Goal: Task Accomplishment & Management: Manage account settings

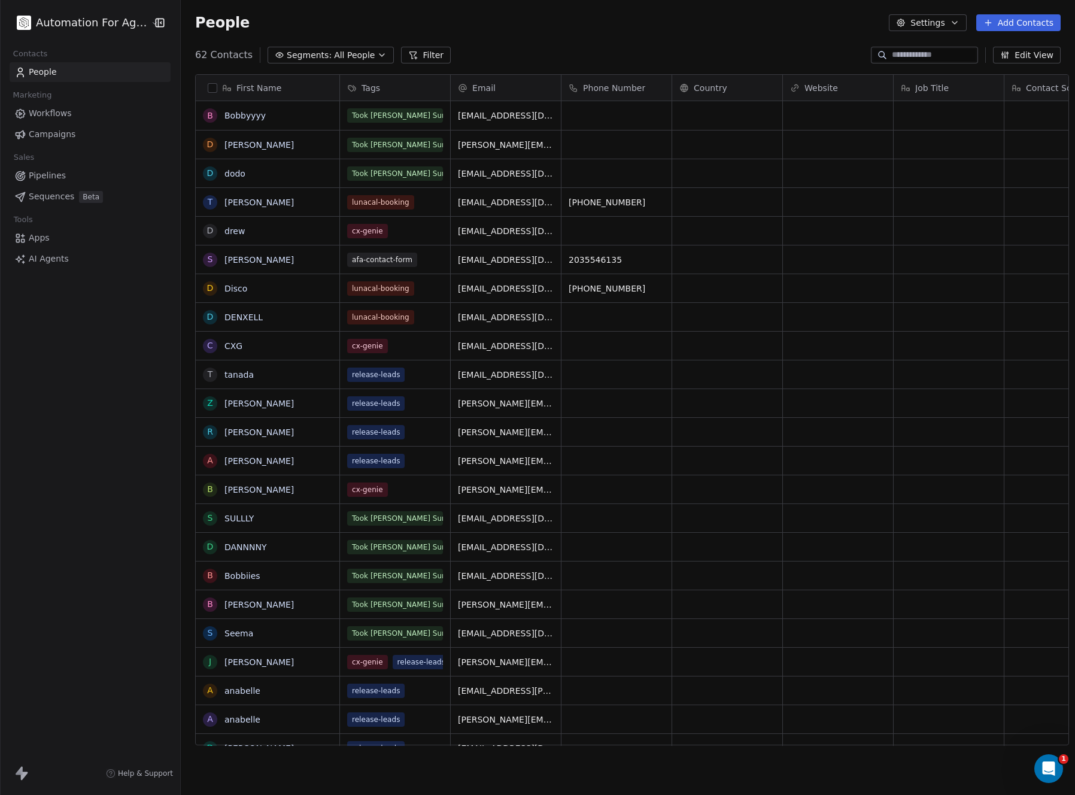
scroll to position [691, 893]
click at [37, 241] on span "Apps" at bounding box center [39, 238] width 21 height 13
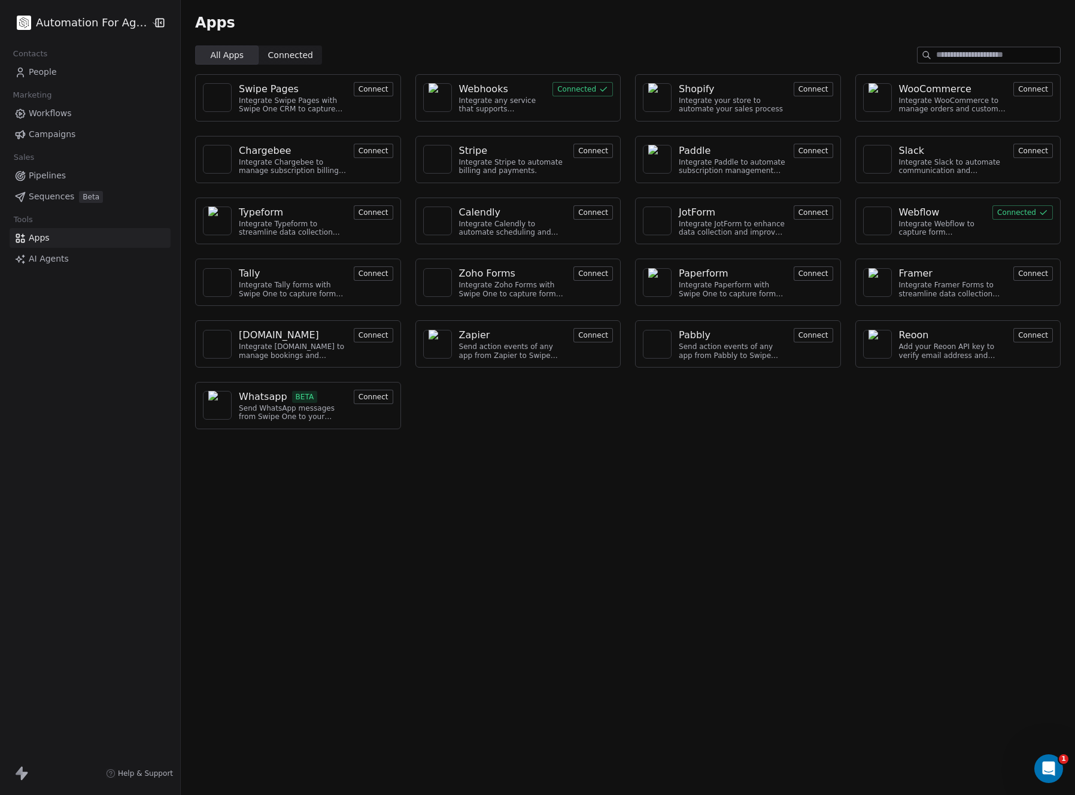
click at [569, 88] on button "Connected" at bounding box center [582, 89] width 60 height 14
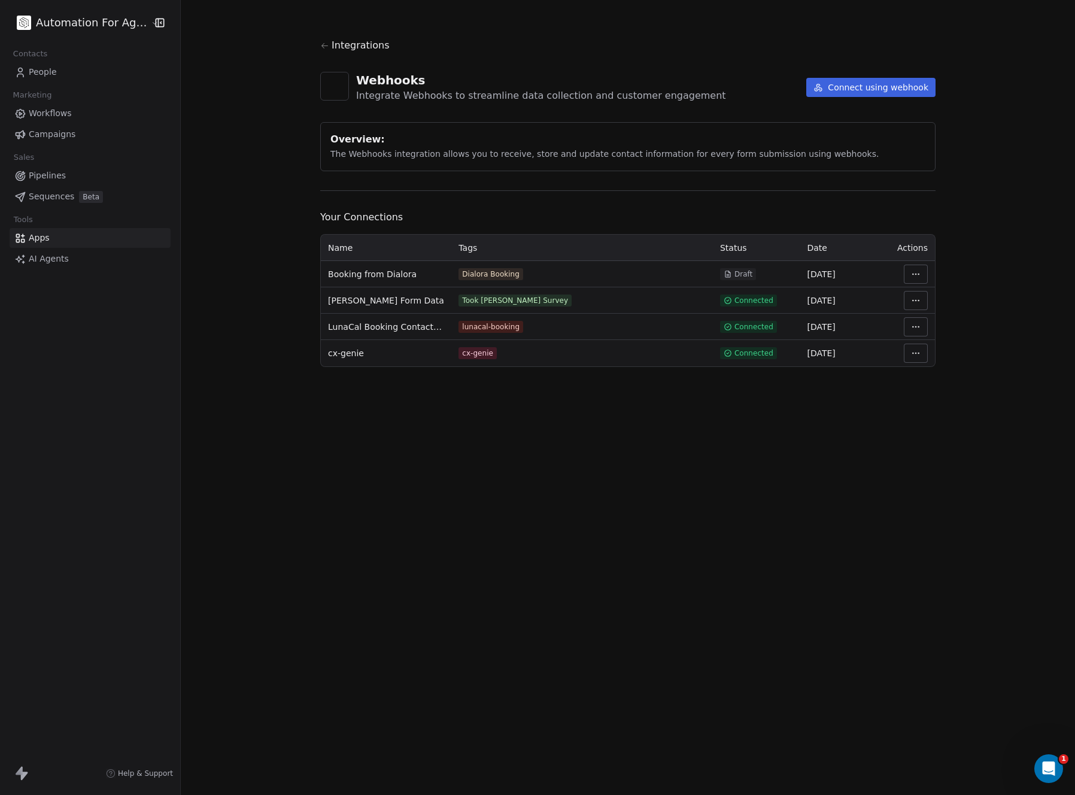
click at [858, 86] on button "Connect using webhook" at bounding box center [870, 87] width 129 height 19
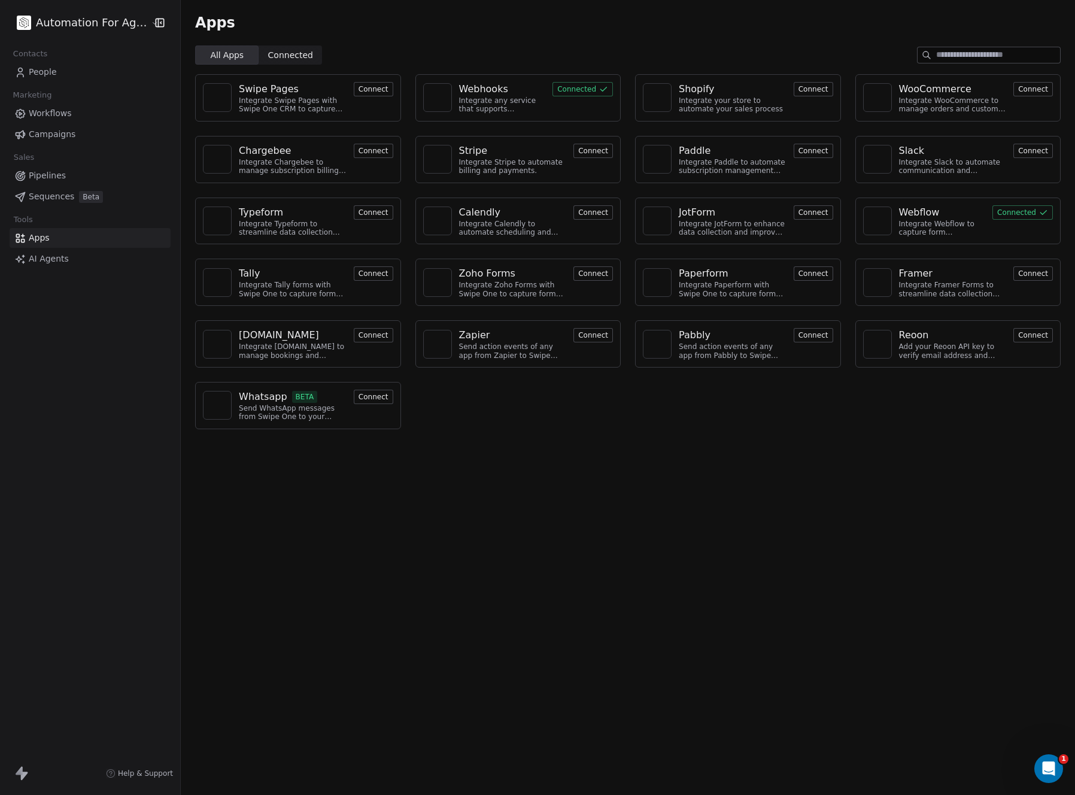
click at [60, 28] on html "Automation For Agencies Contacts People Marketing Workflows Campaigns Sales Pip…" at bounding box center [537, 397] width 1075 height 795
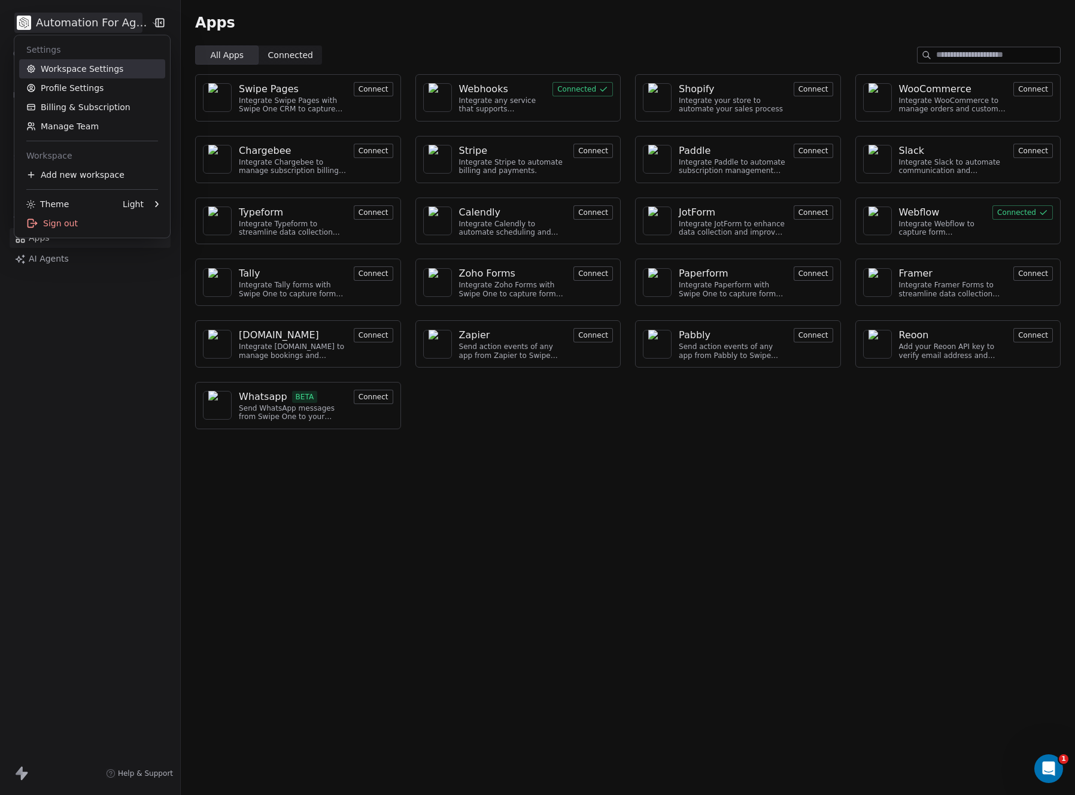
click at [61, 69] on link "Workspace Settings" at bounding box center [92, 68] width 146 height 19
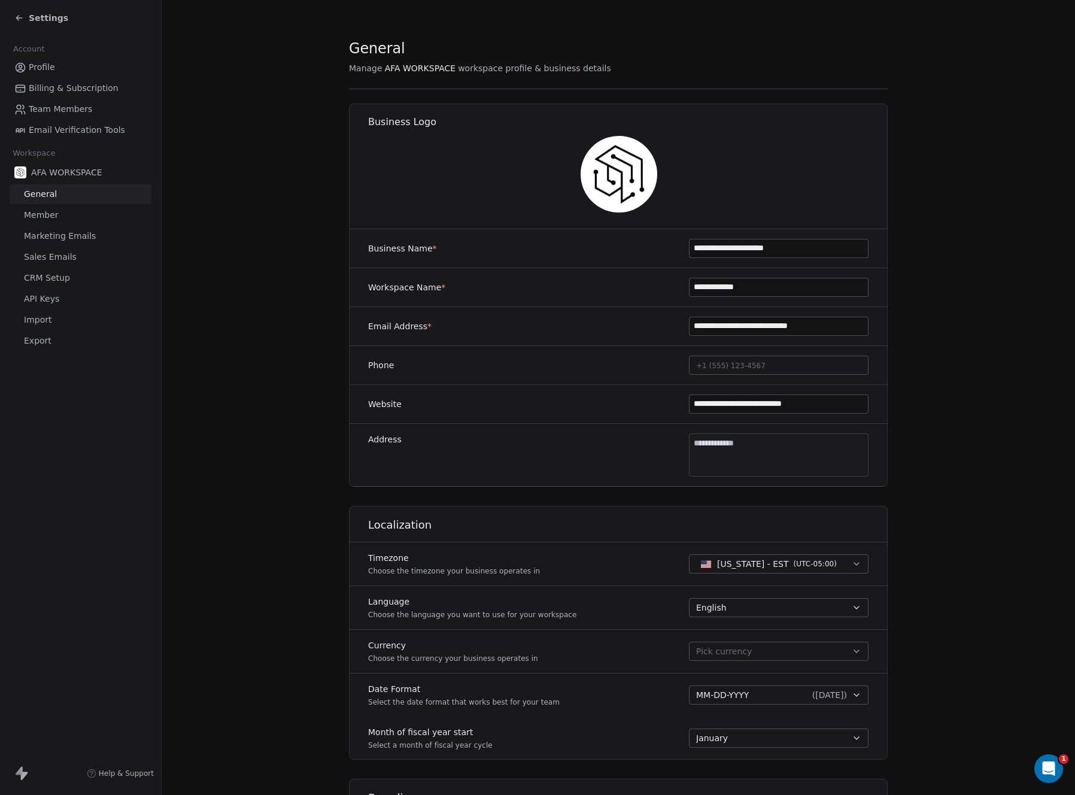
click at [40, 291] on link "API Keys" at bounding box center [81, 299] width 142 height 20
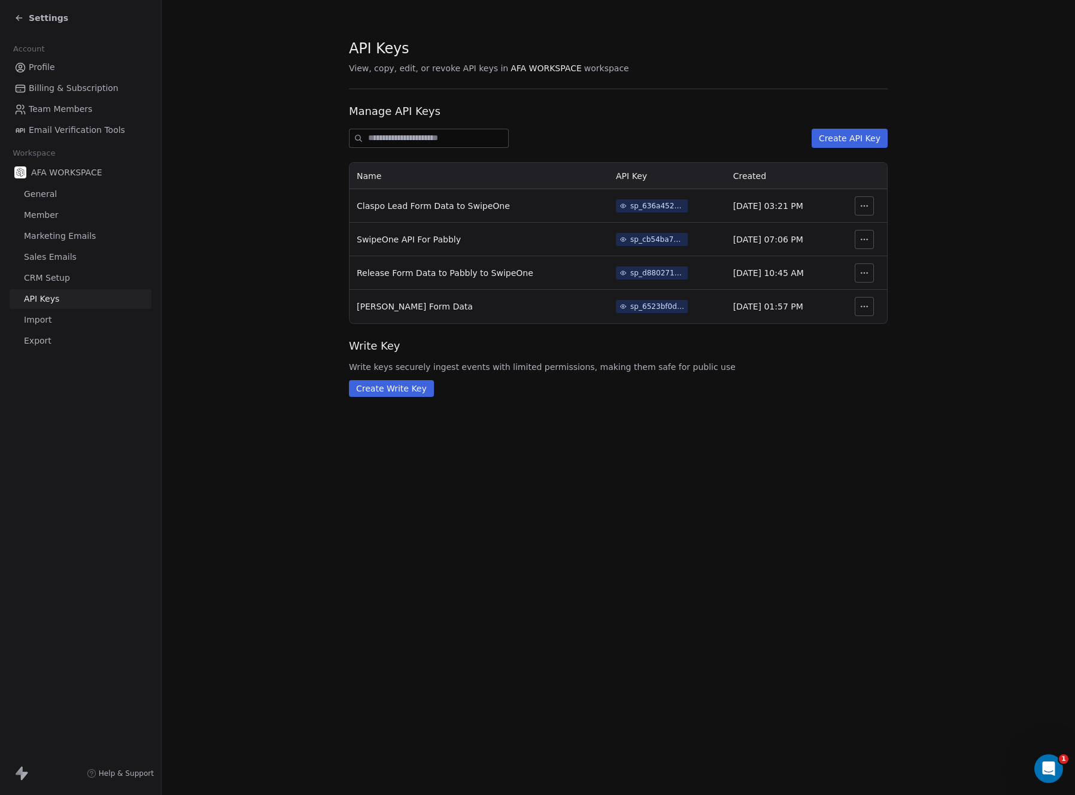
click at [834, 139] on button "Create API Key" at bounding box center [850, 138] width 76 height 19
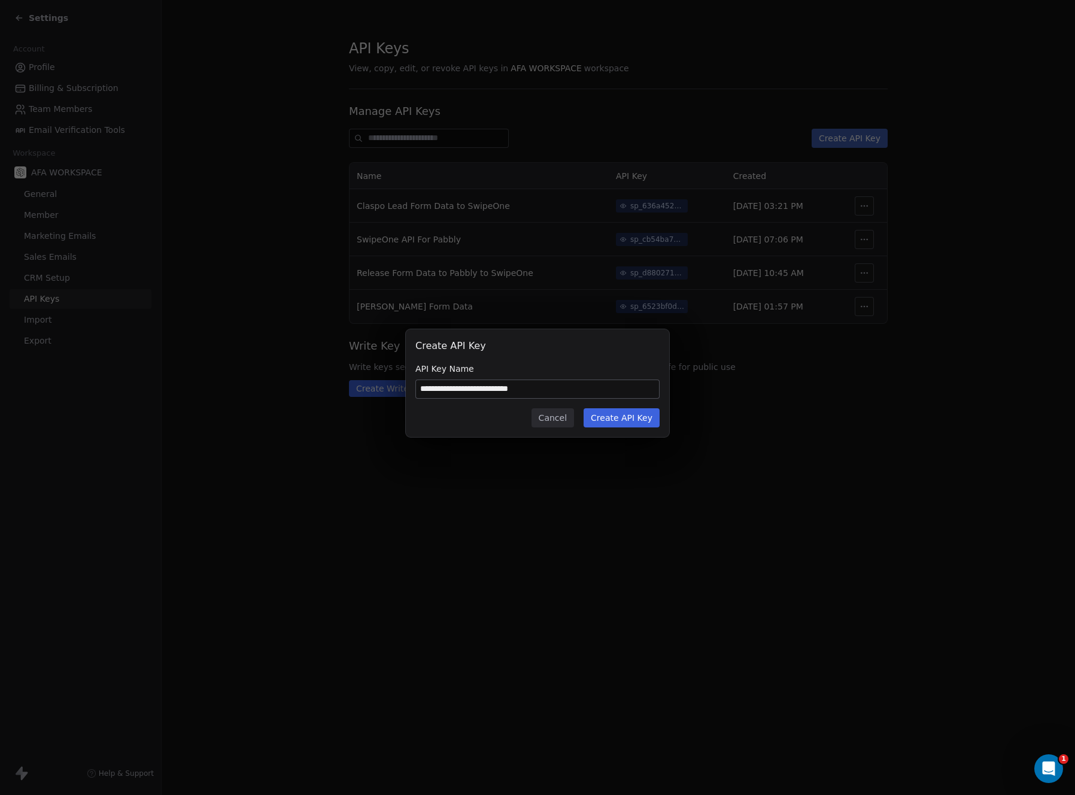
drag, startPoint x: 531, startPoint y: 390, endPoint x: 587, endPoint y: 391, distance: 56.3
click at [587, 391] on input "**********" at bounding box center [537, 389] width 243 height 18
click at [486, 387] on input "**********" at bounding box center [537, 389] width 243 height 18
type input "**********"
click at [612, 416] on button "Create API Key" at bounding box center [622, 417] width 76 height 19
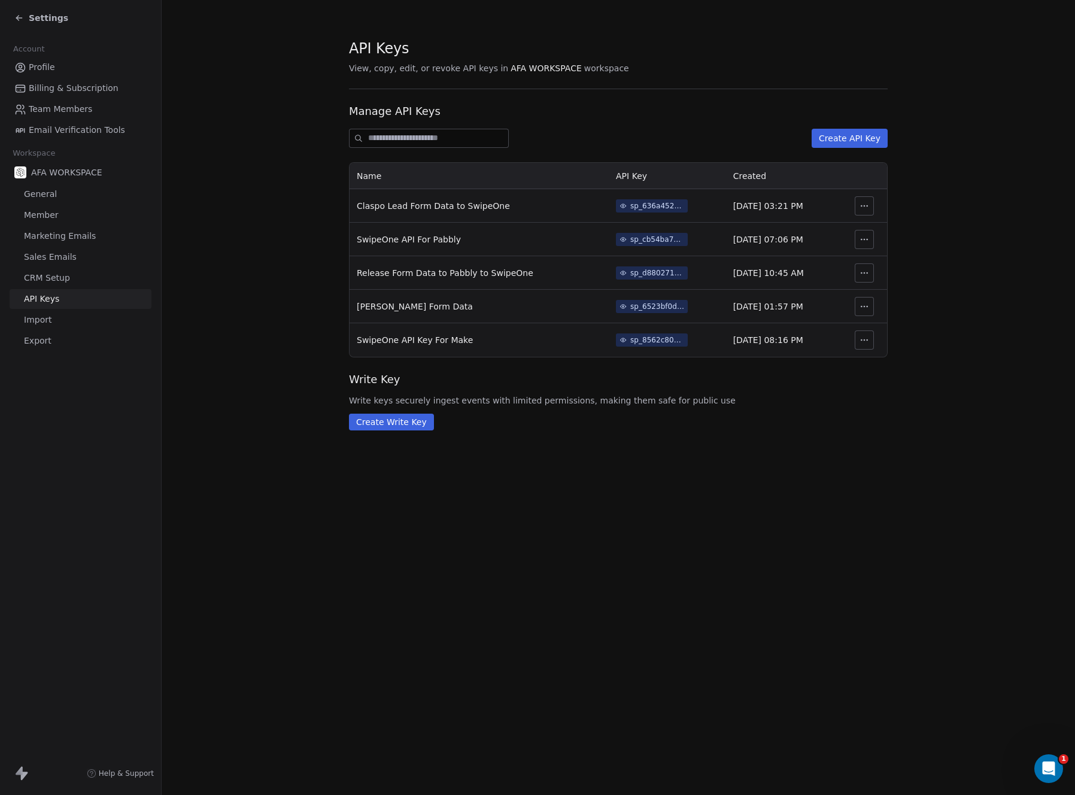
click at [858, 339] on button "button" at bounding box center [864, 339] width 19 height 19
click at [738, 402] on span "Write keys securely ingest events with limited permissions, making them safe fo…" at bounding box center [618, 400] width 539 height 12
click at [631, 338] on div "sp_8562c805448445f293454a9184360d5f" at bounding box center [657, 340] width 54 height 11
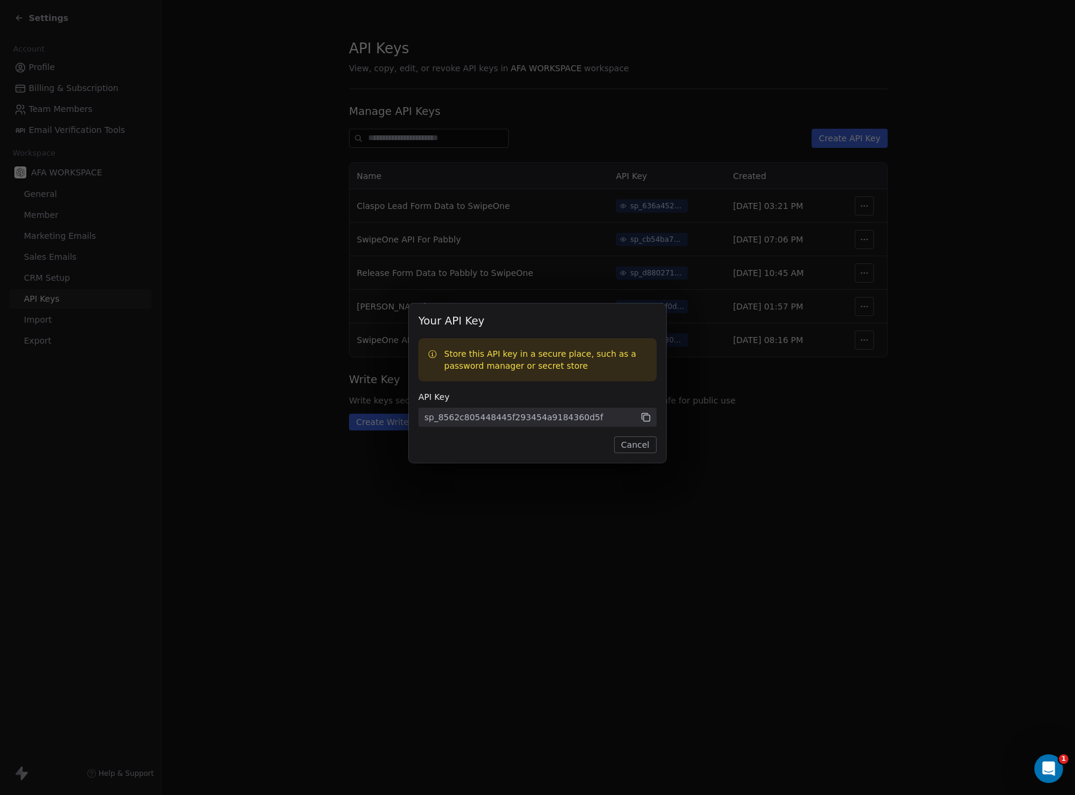
click at [643, 417] on icon at bounding box center [645, 417] width 11 height 11
click at [647, 415] on icon at bounding box center [646, 418] width 6 height 6
click at [645, 440] on button "Cancel" at bounding box center [635, 444] width 42 height 17
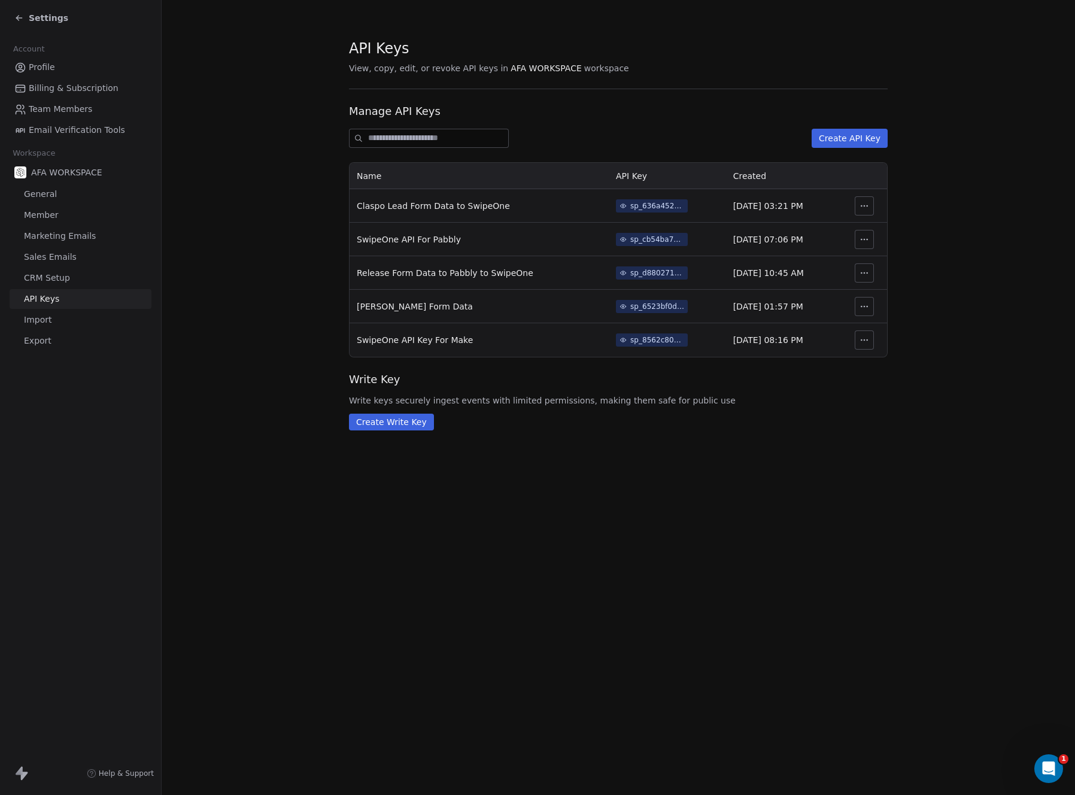
click at [41, 22] on span "Settings" at bounding box center [49, 18] width 40 height 12
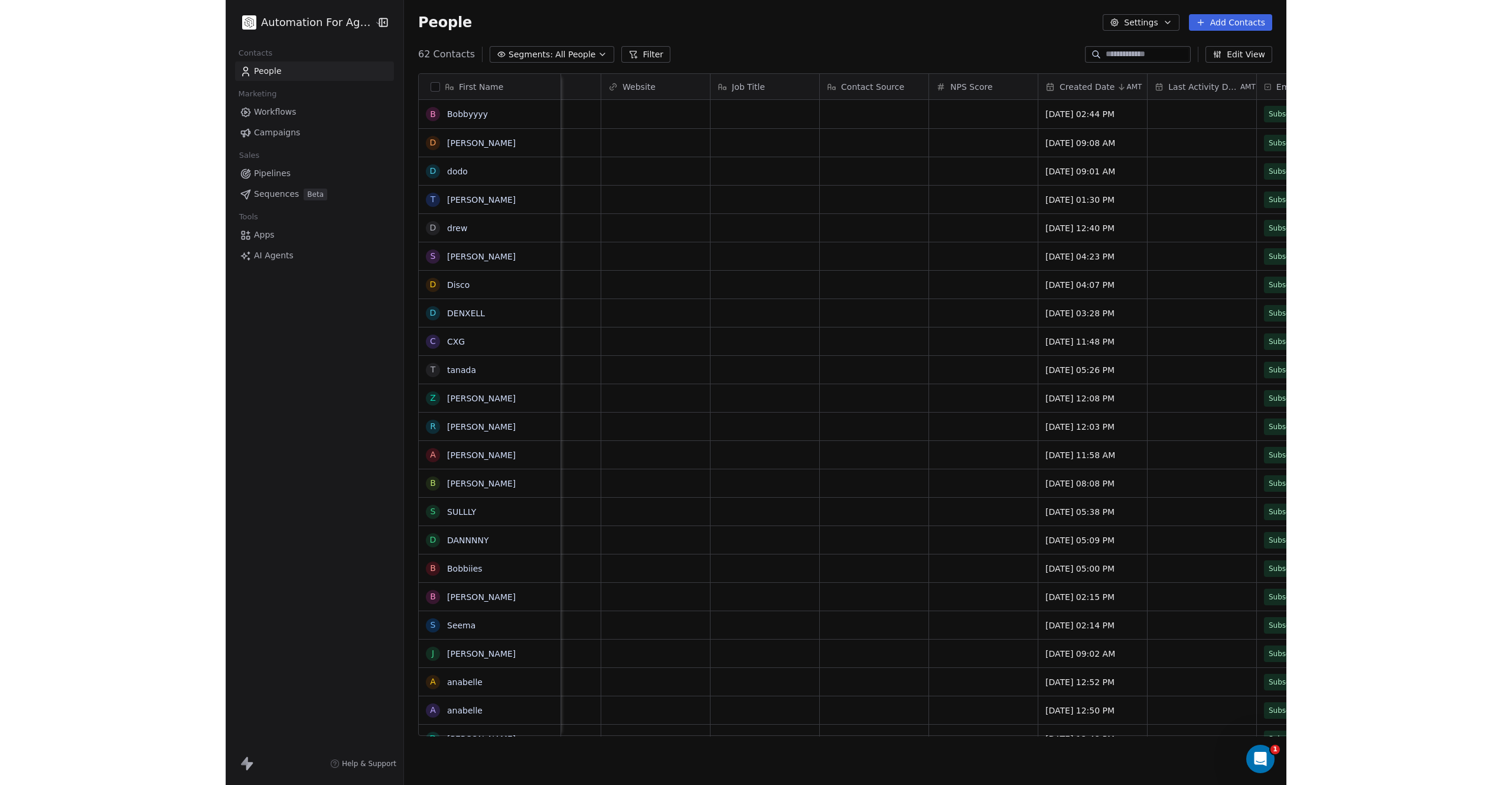
scroll to position [0, 406]
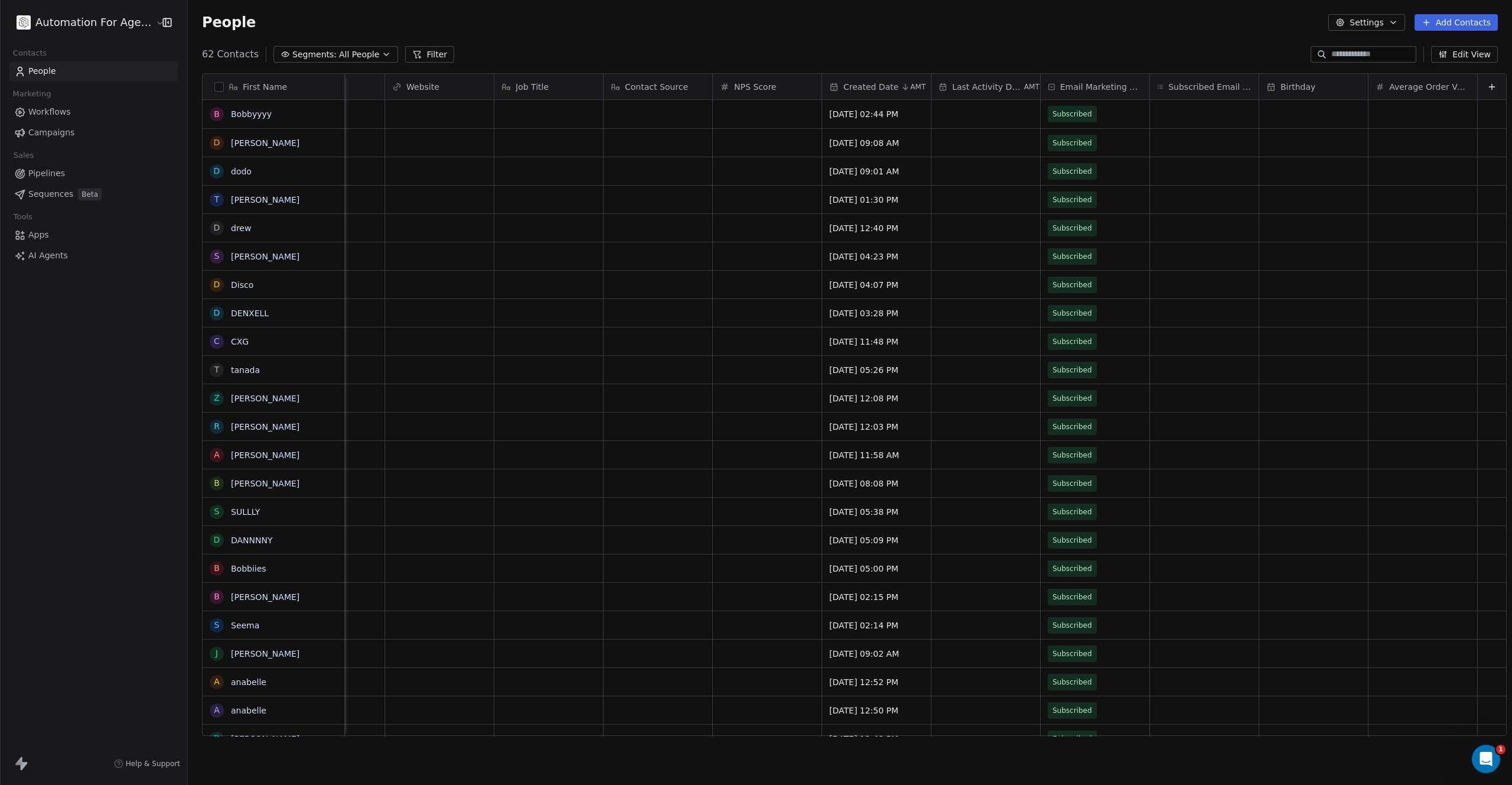
click at [1060, 53] on button "Edit View" at bounding box center [1465, 54] width 67 height 17
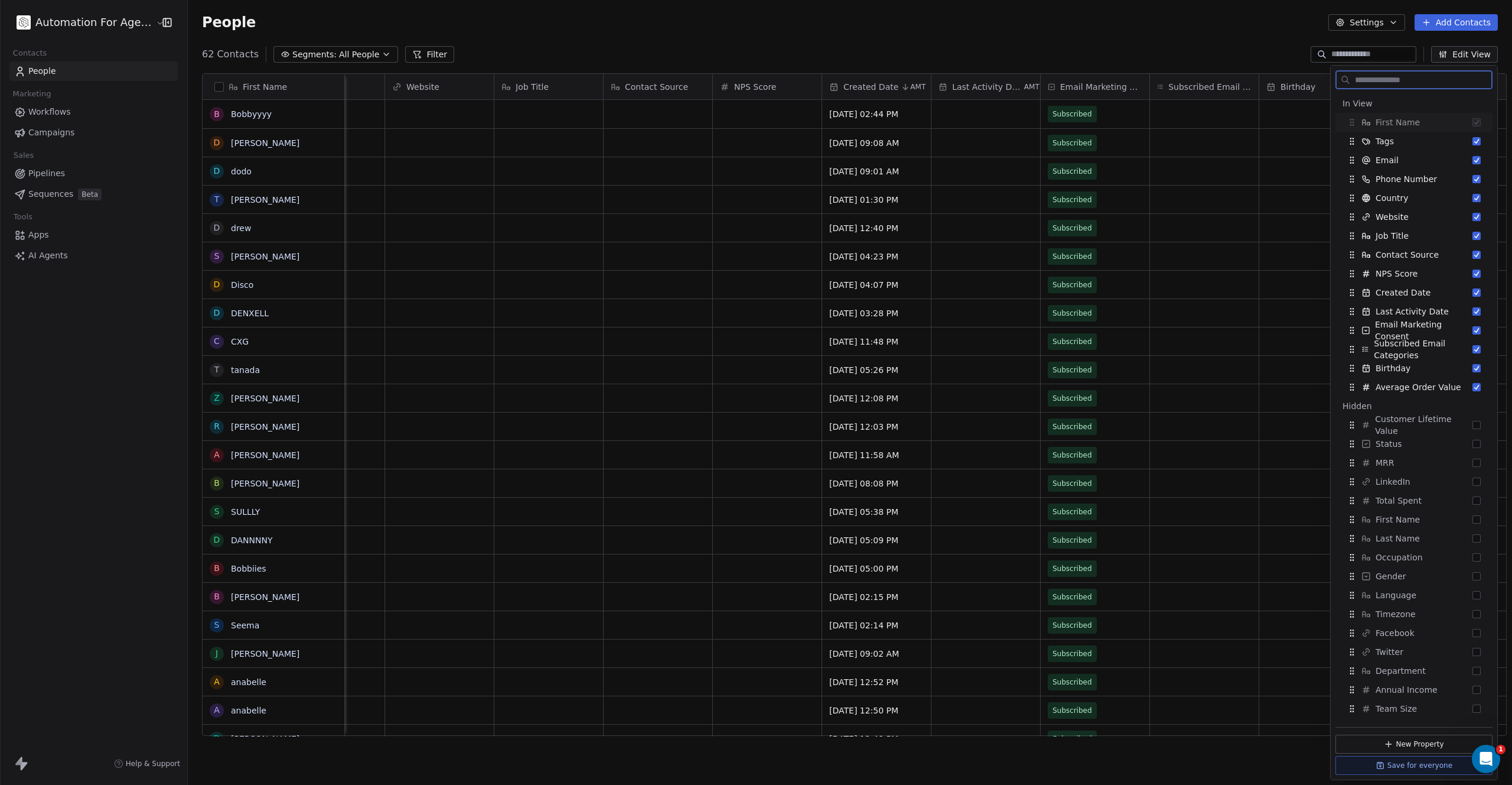
click at [1060, 53] on button "Edit View" at bounding box center [1465, 54] width 67 height 17
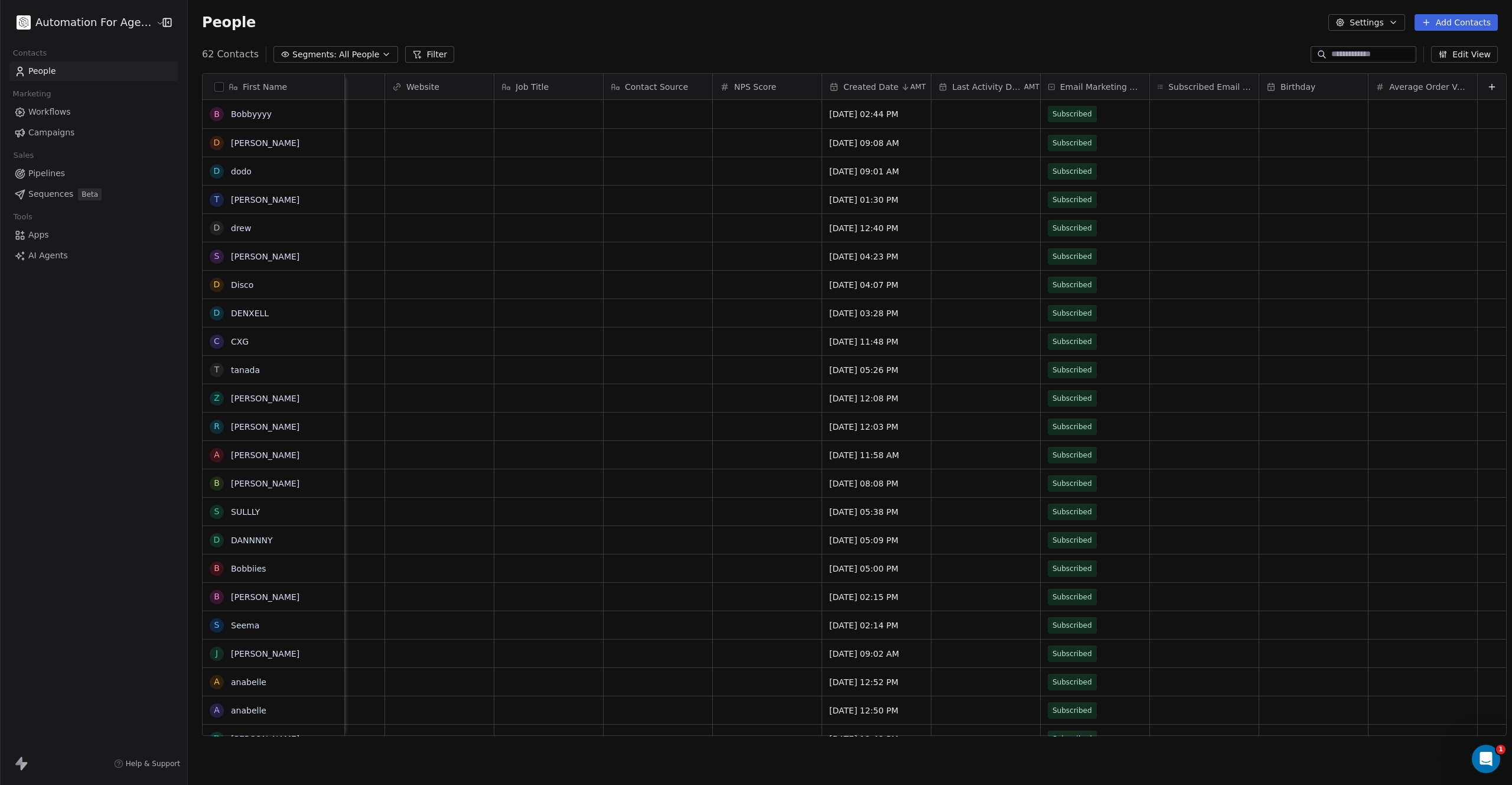
click at [1060, 53] on button "Edit View" at bounding box center [1465, 54] width 67 height 17
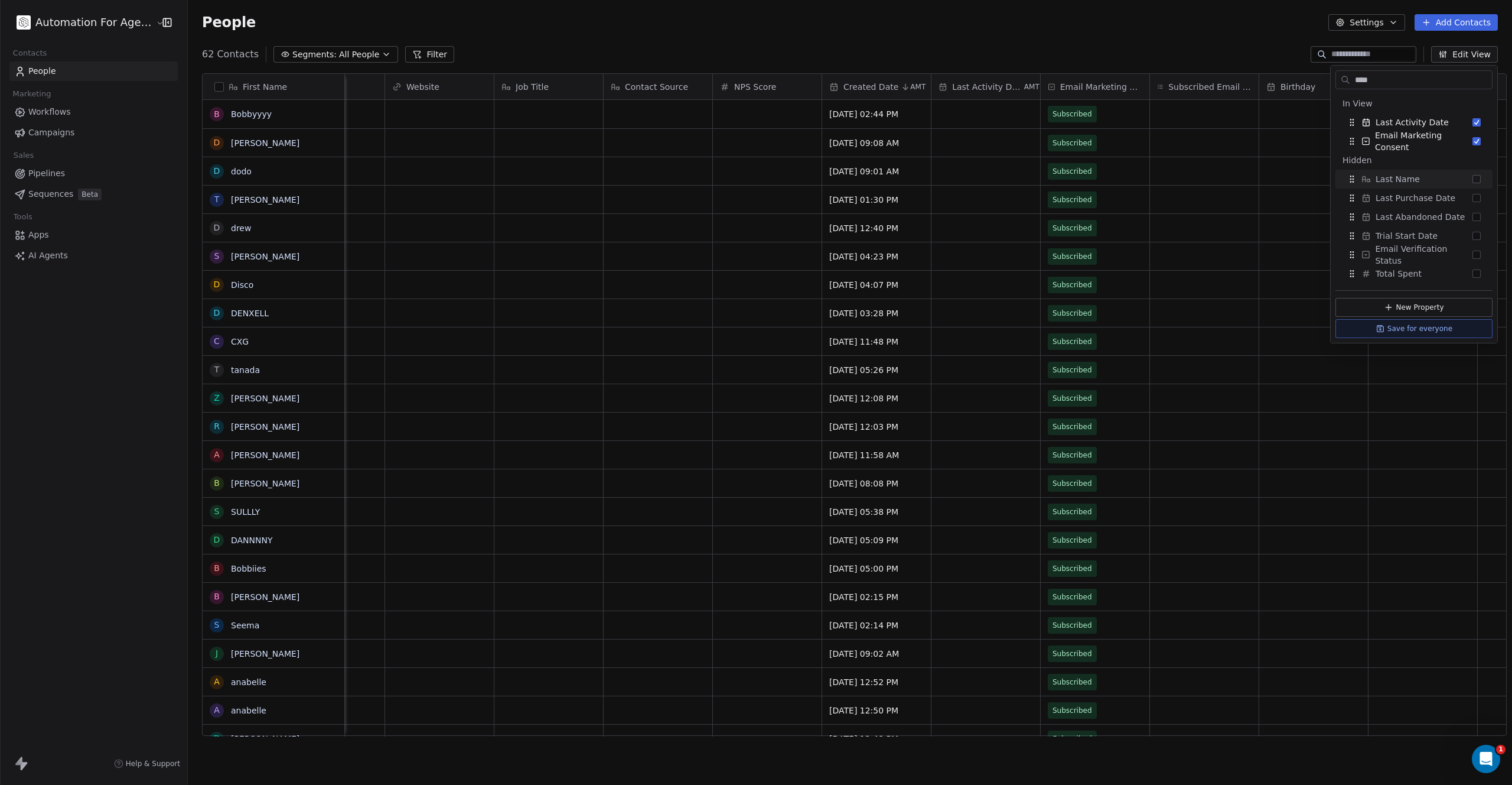
type input "****"
click at [1060, 178] on button "Suggestions" at bounding box center [1476, 179] width 8 height 8
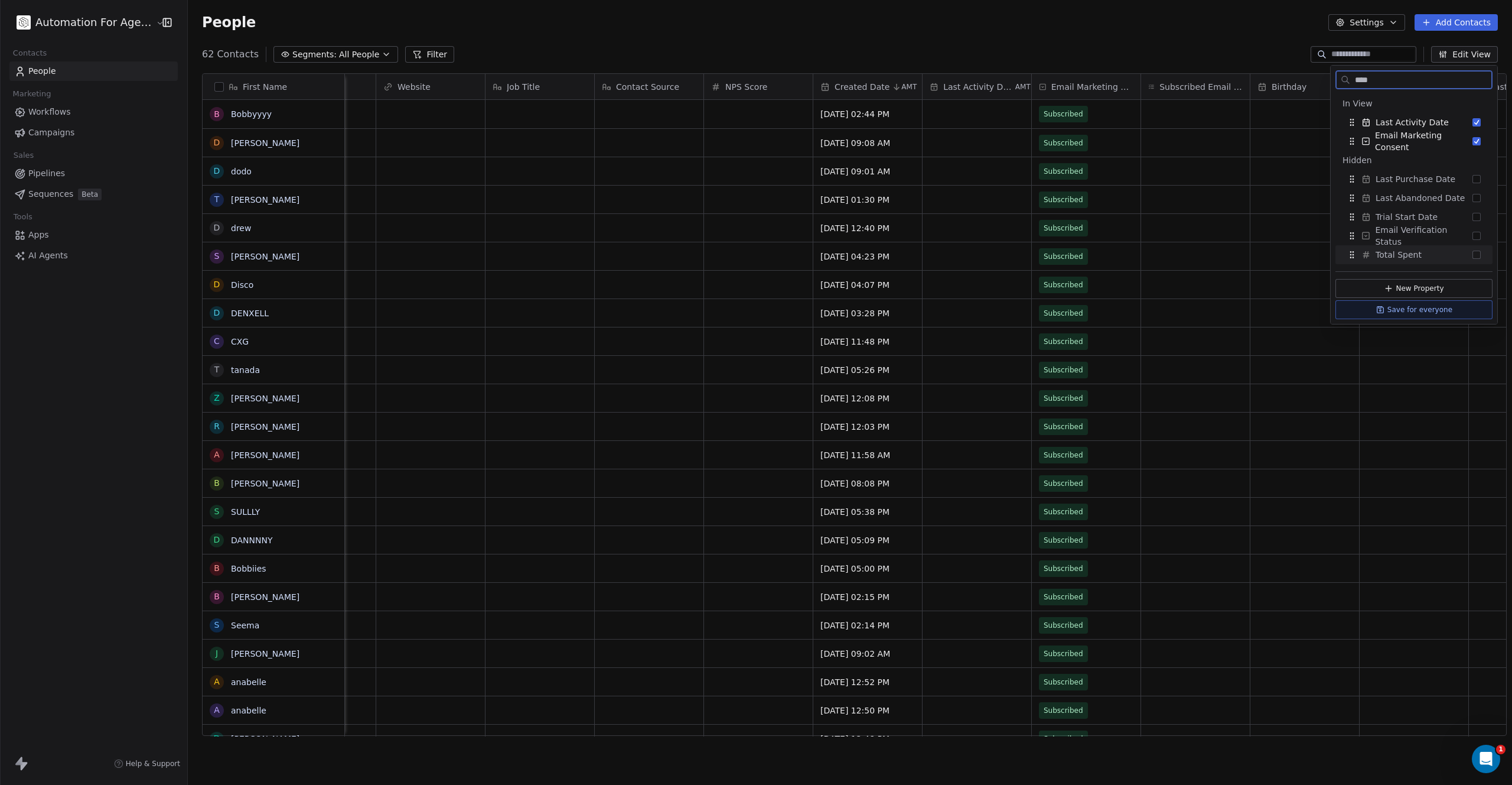
click at [1060, 311] on button "Save for everyone" at bounding box center [1413, 309] width 157 height 19
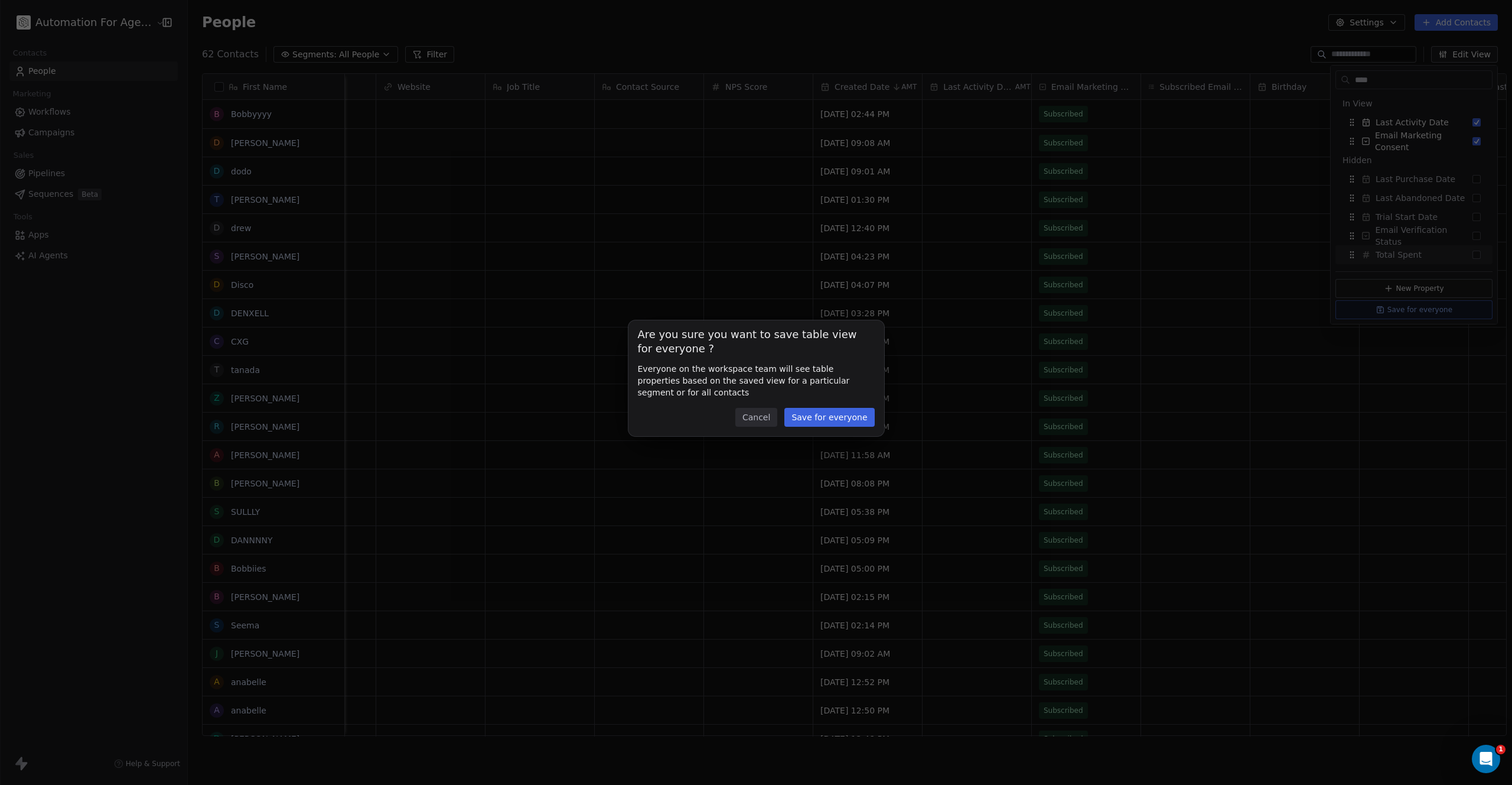
click at [760, 415] on button "Cancel" at bounding box center [756, 417] width 41 height 19
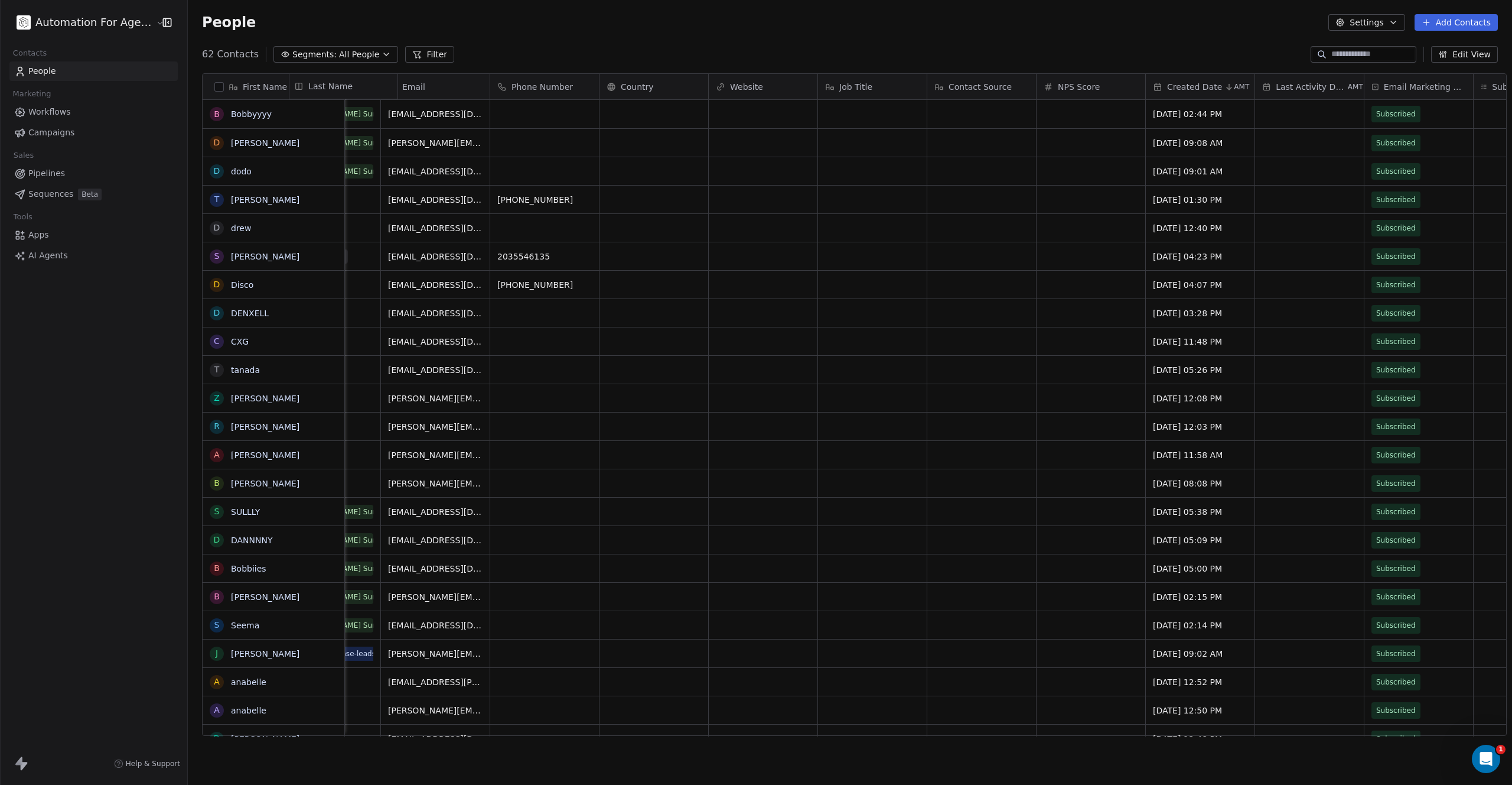
scroll to position [0, 0]
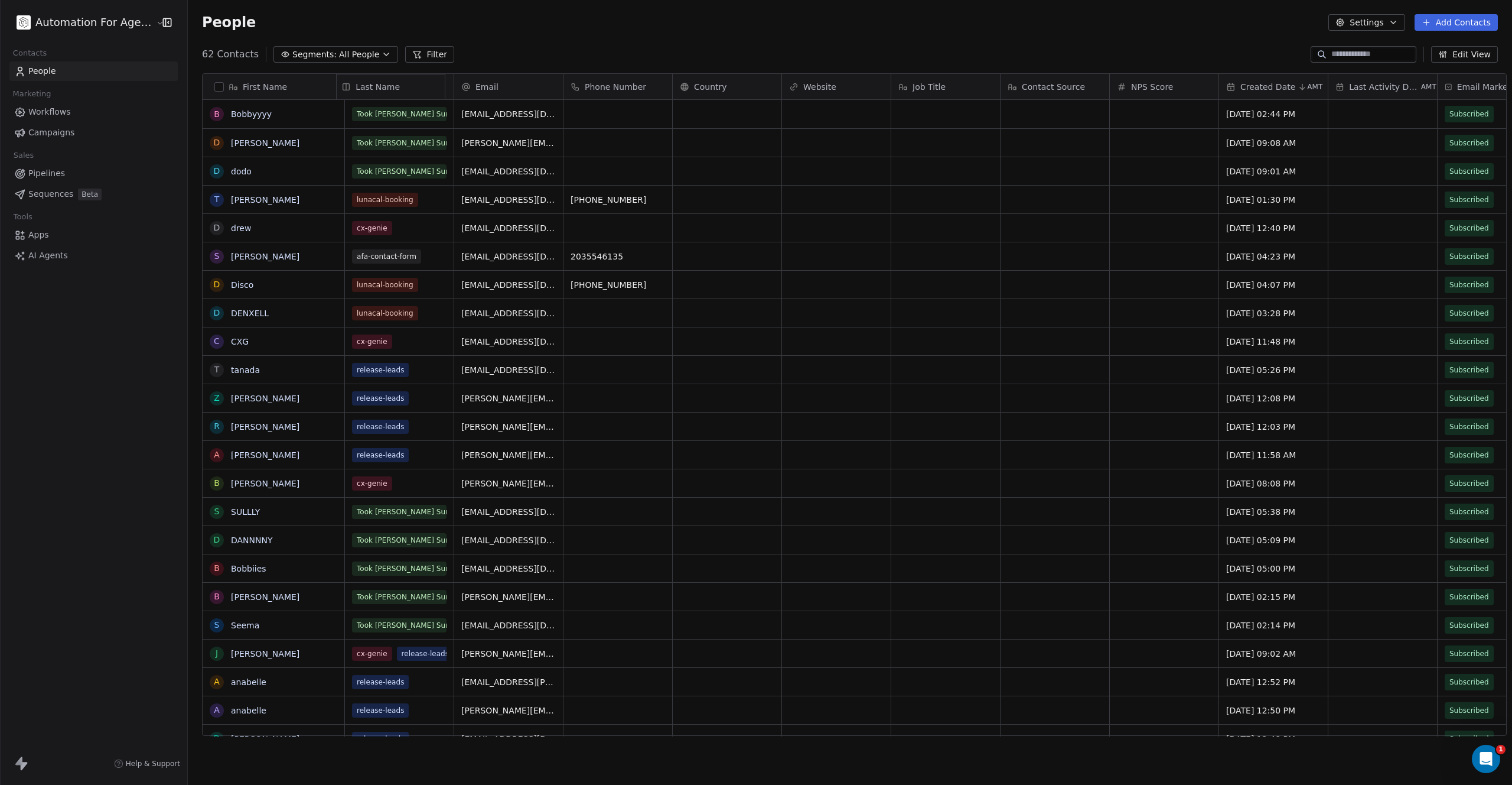
drag, startPoint x: 1450, startPoint y: 89, endPoint x: 367, endPoint y: 92, distance: 1083.0
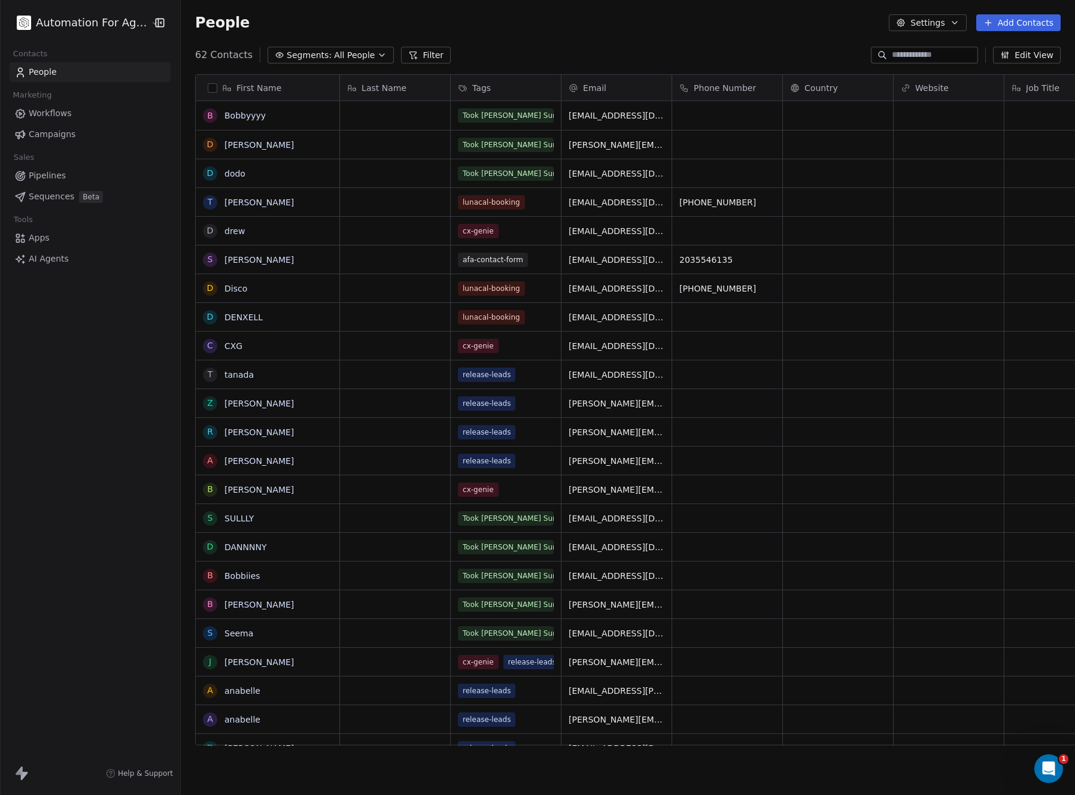
scroll to position [10, 10]
click at [347, 89] on icon at bounding box center [352, 88] width 10 height 10
click at [373, 117] on span "Edit property" at bounding box center [381, 113] width 55 height 12
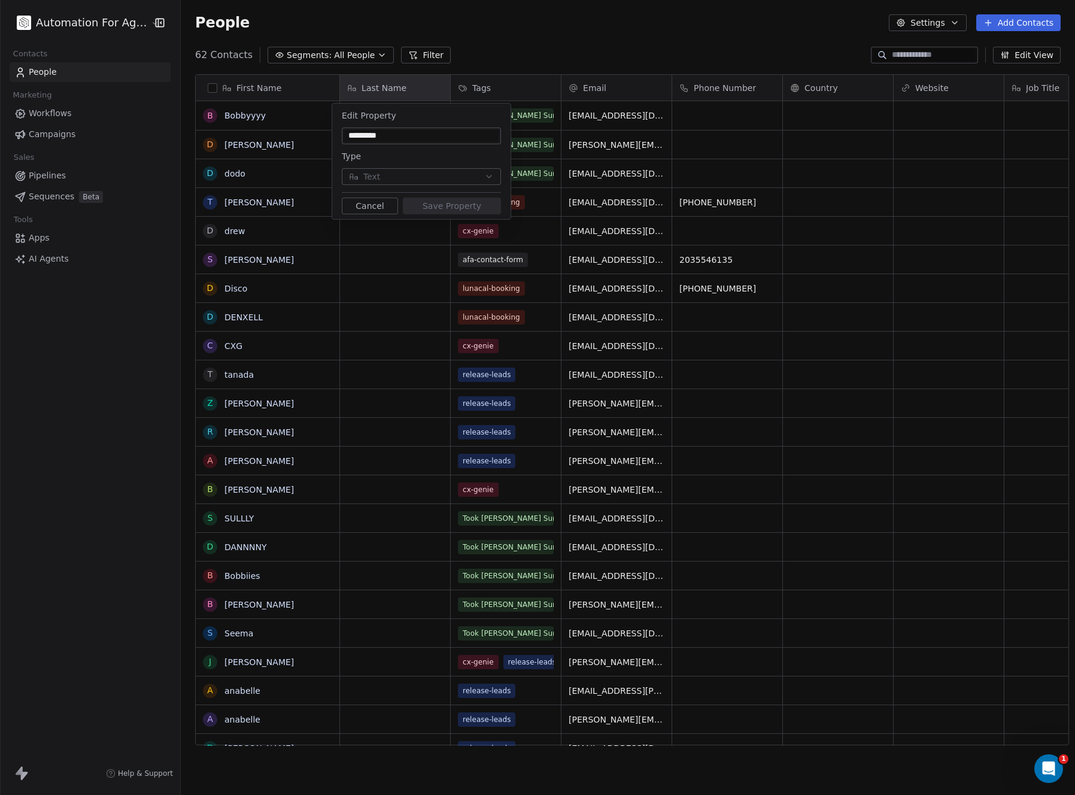
click at [496, 35] on html "Automation For Agencies Contacts People Marketing Workflows Campaigns Sales Pip…" at bounding box center [537, 397] width 1075 height 795
click at [363, 208] on button "Cancel" at bounding box center [370, 206] width 56 height 17
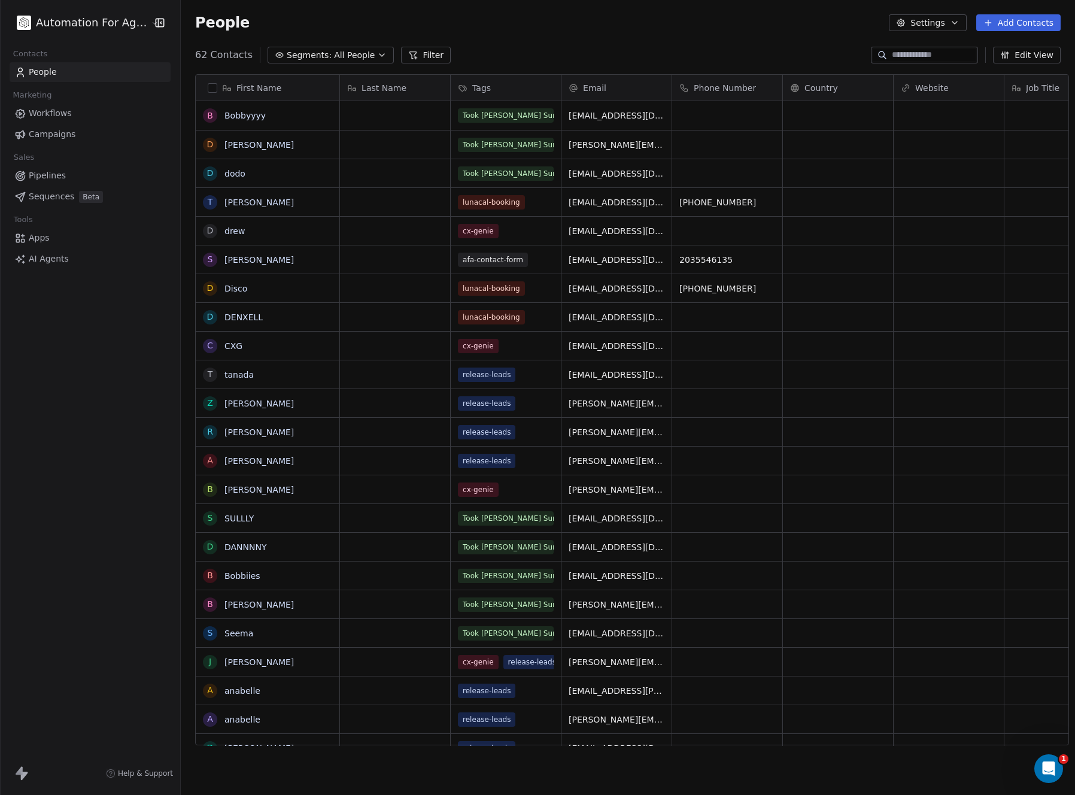
scroll to position [691, 893]
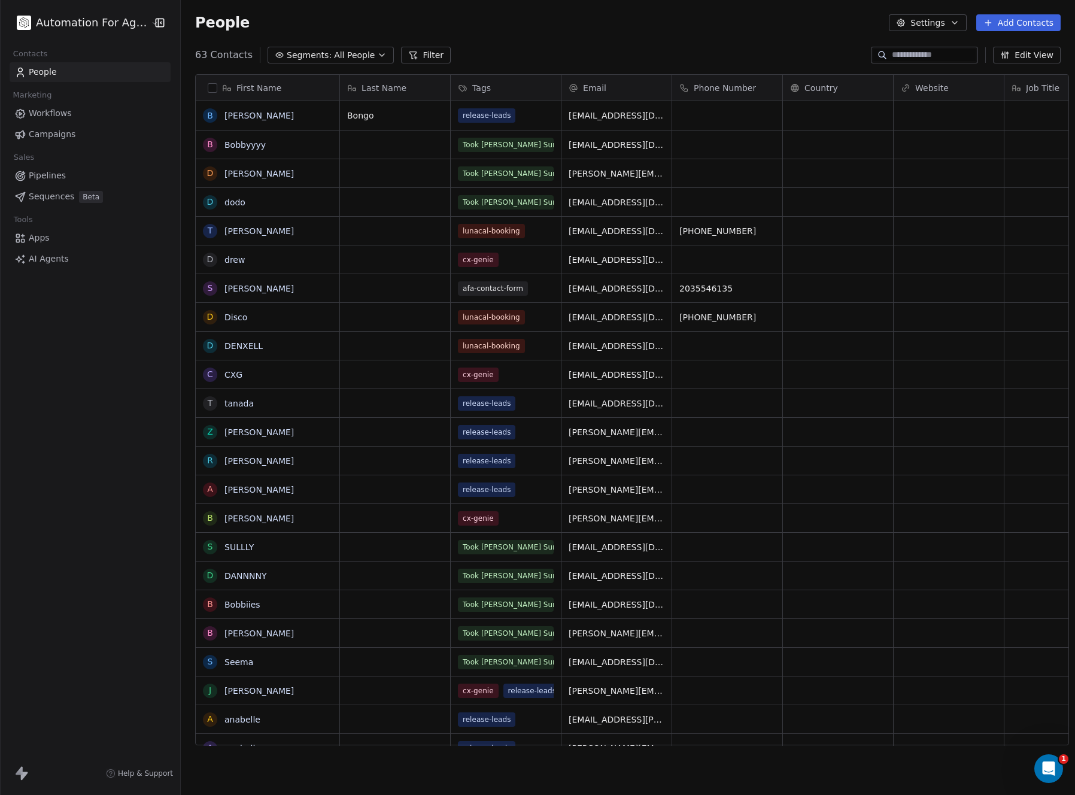
scroll to position [691, 893]
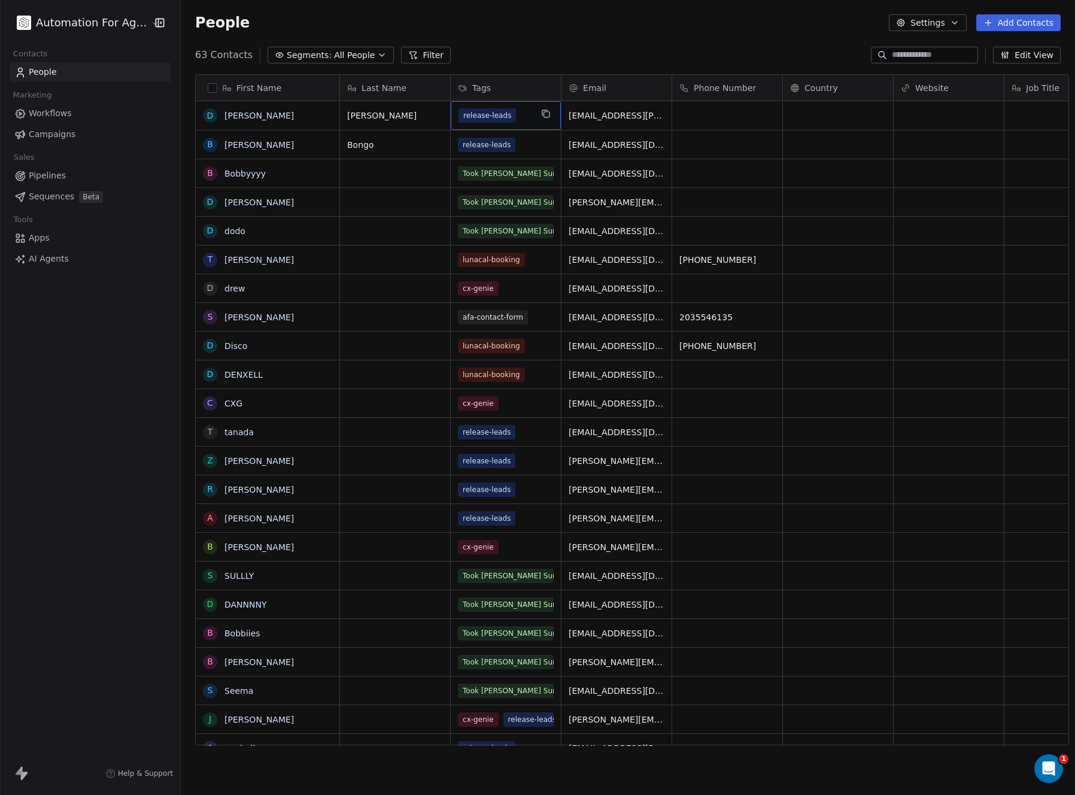
drag, startPoint x: 513, startPoint y: 114, endPoint x: 446, endPoint y: 110, distance: 66.6
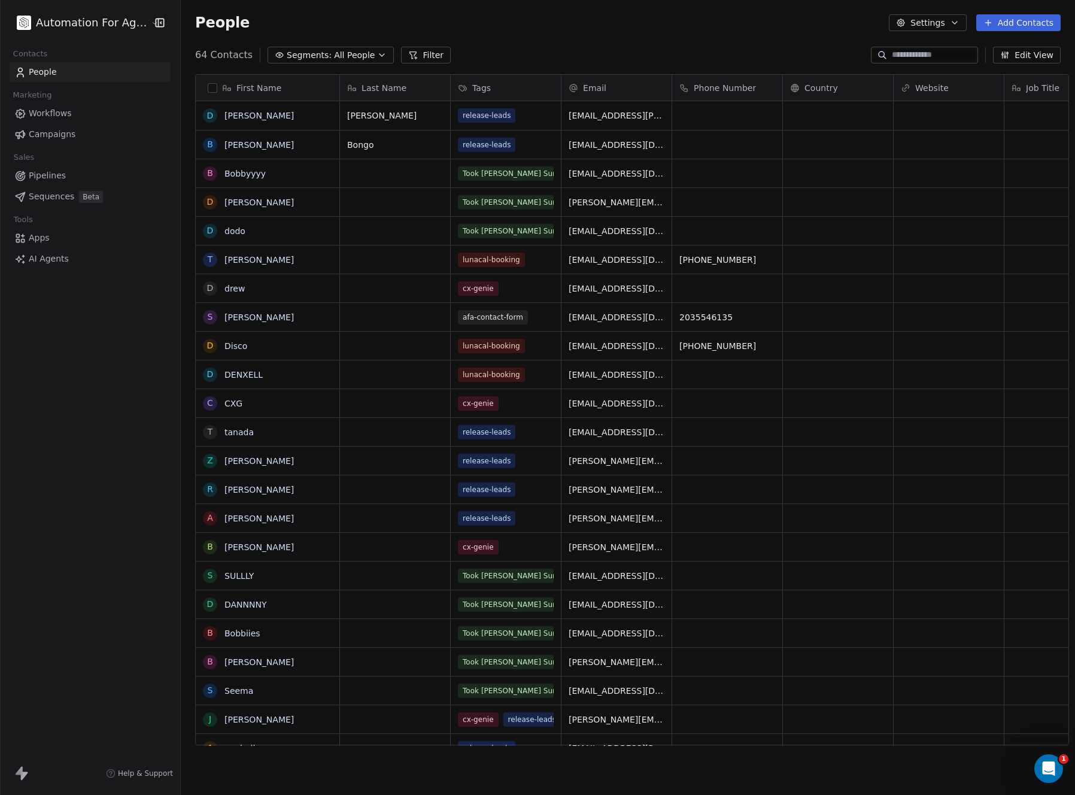
scroll to position [691, 893]
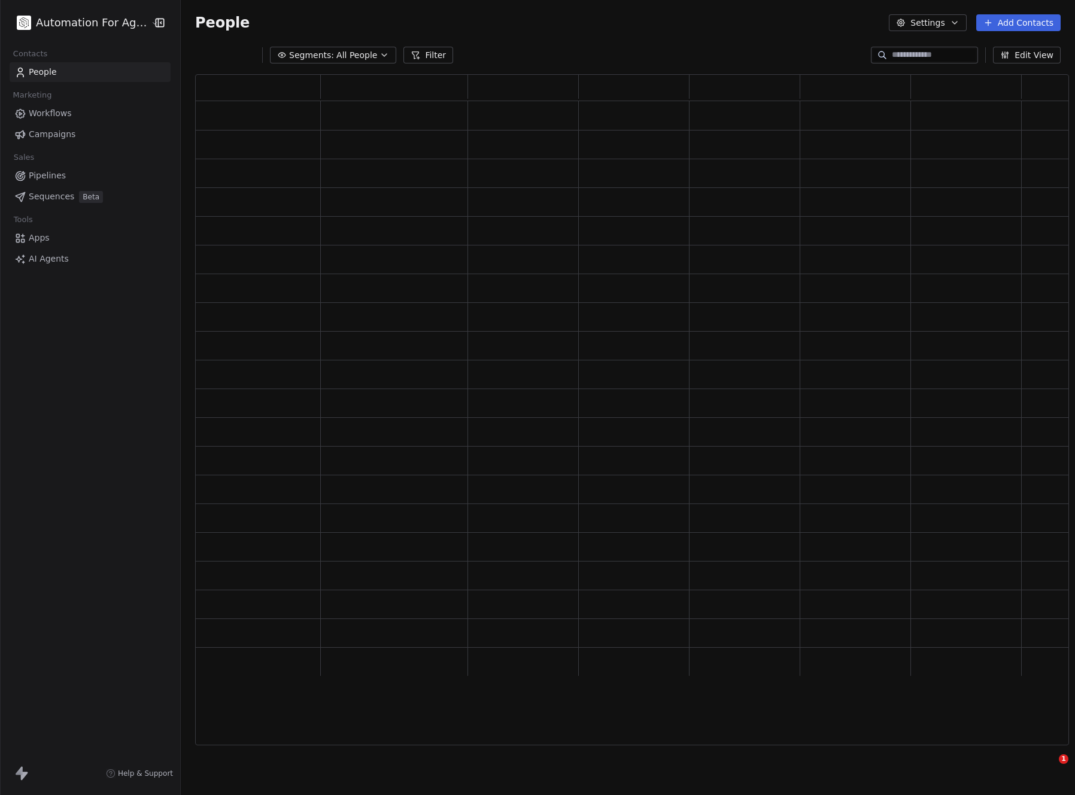
scroll to position [662, 864]
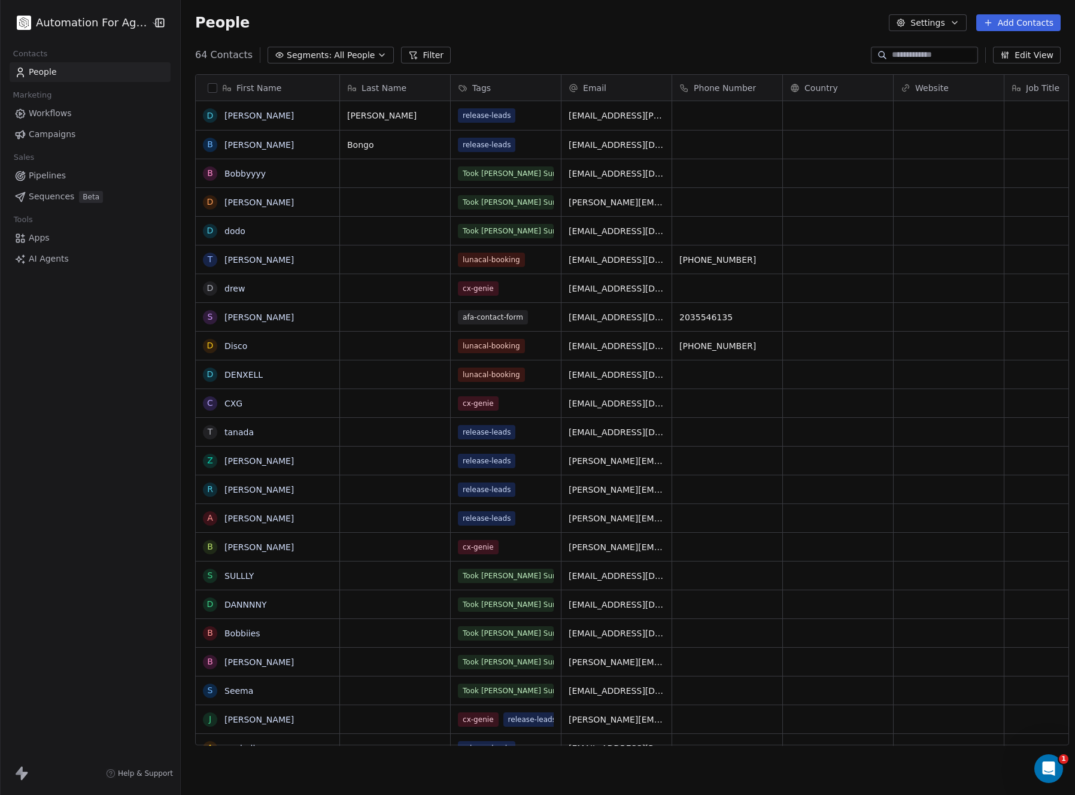
scroll to position [691, 893]
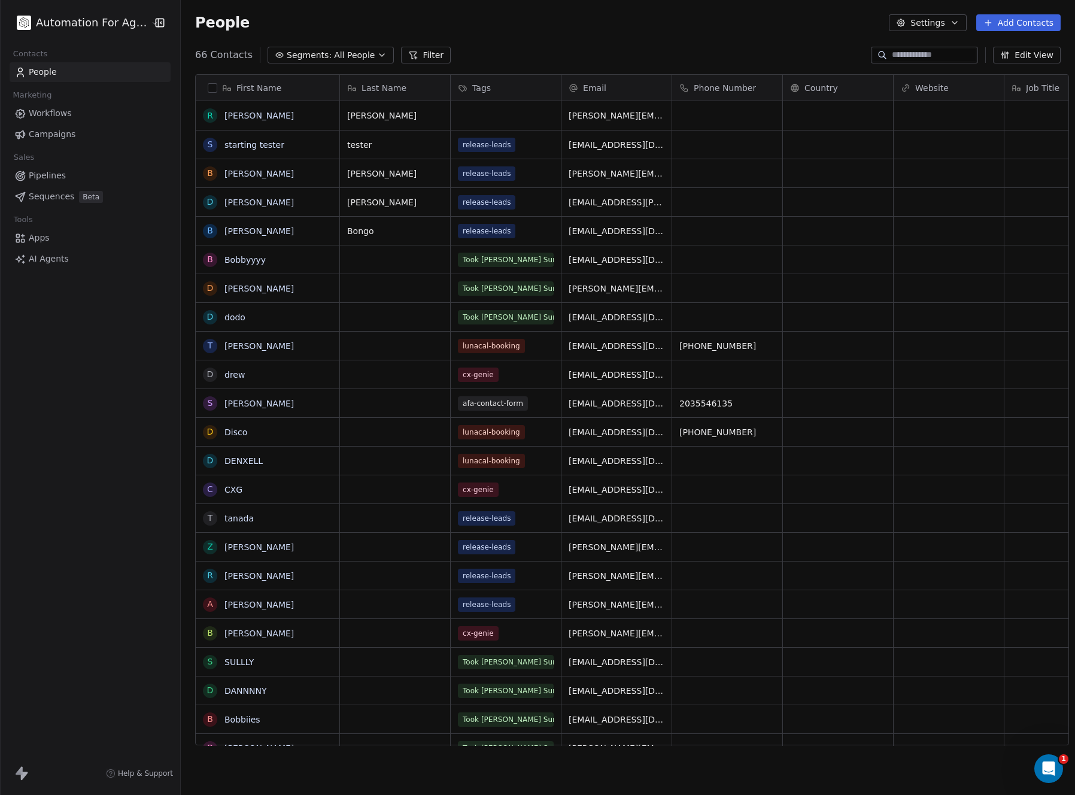
scroll to position [691, 893]
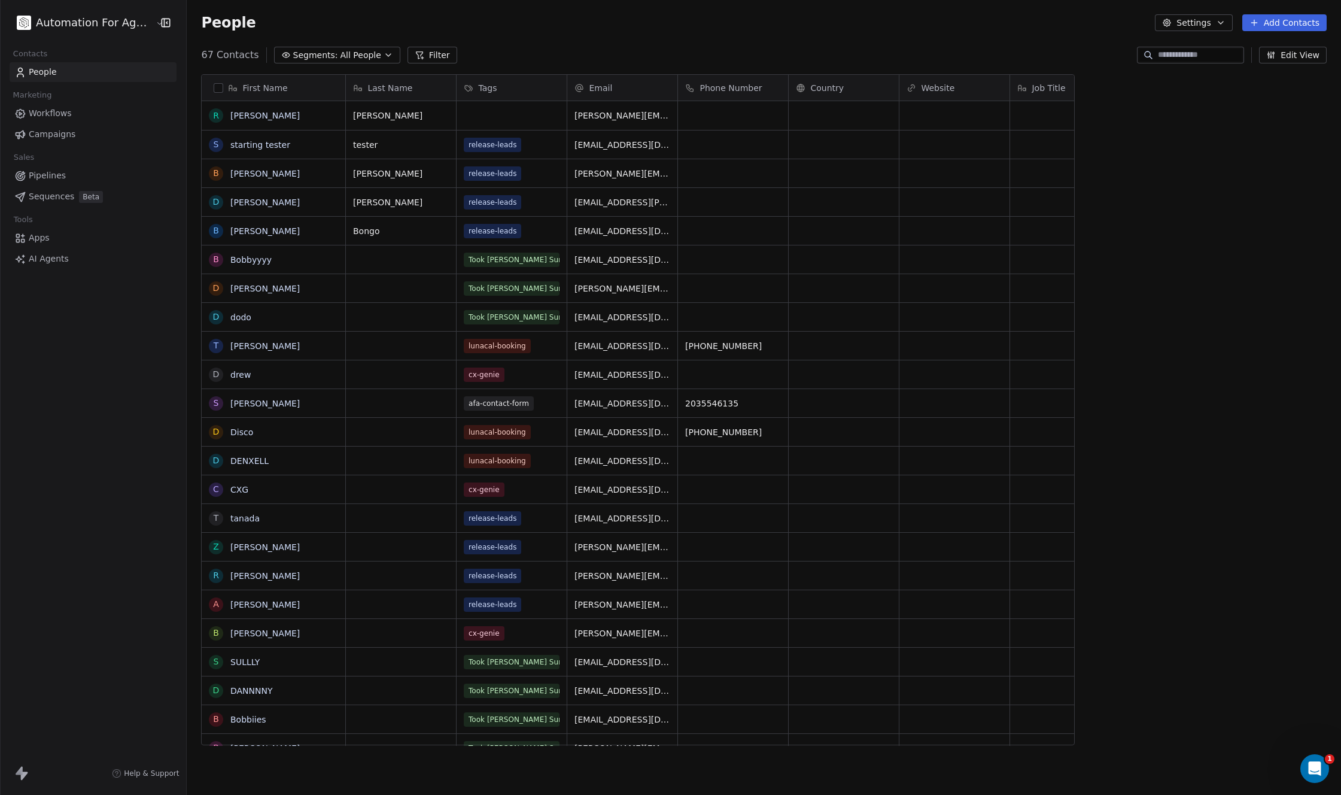
scroll to position [691, 1154]
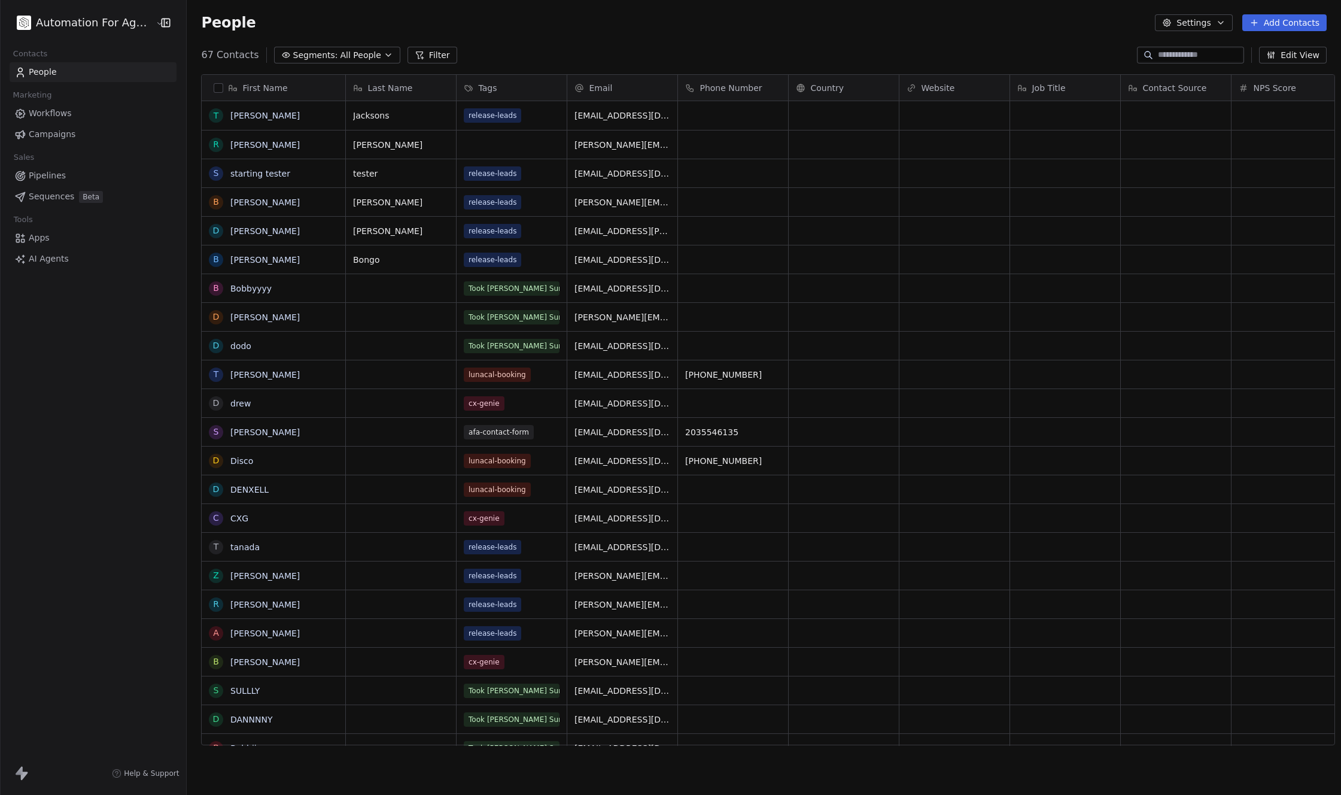
scroll to position [691, 1154]
